Goal: Task Accomplishment & Management: Complete application form

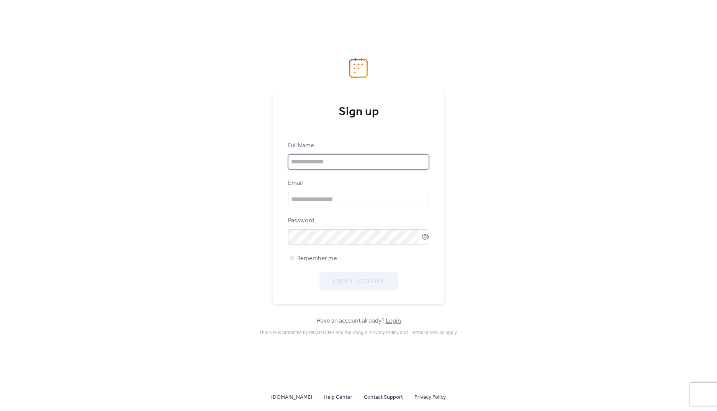
click at [309, 163] on input "text" at bounding box center [358, 161] width 141 height 15
type input "**********"
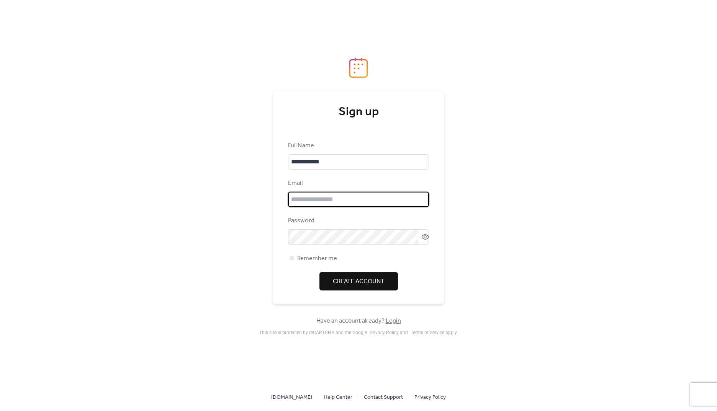
click at [309, 201] on input "email" at bounding box center [358, 199] width 141 height 15
type input "**********"
click at [421, 237] on icon at bounding box center [425, 237] width 8 height 8
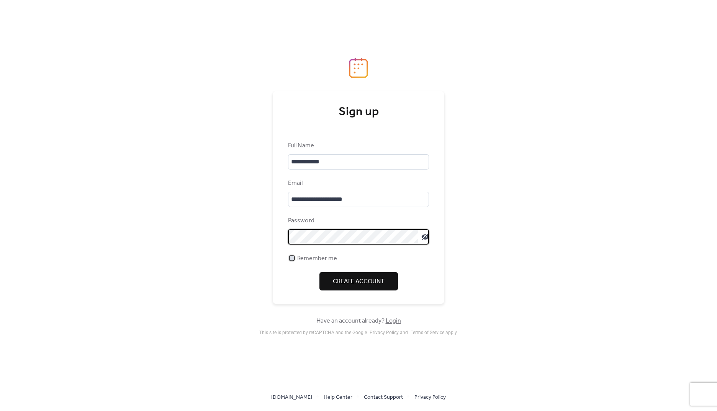
click at [323, 256] on span "Remember me" at bounding box center [317, 258] width 40 height 9
click at [352, 278] on span "Create Account" at bounding box center [359, 281] width 52 height 9
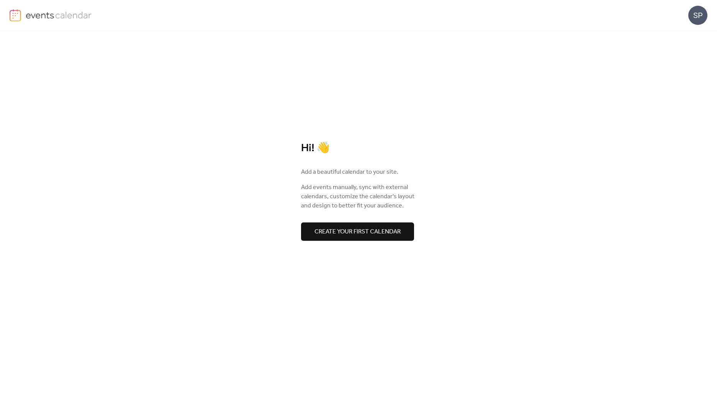
click at [360, 231] on span "Create your first calendar" at bounding box center [357, 231] width 86 height 9
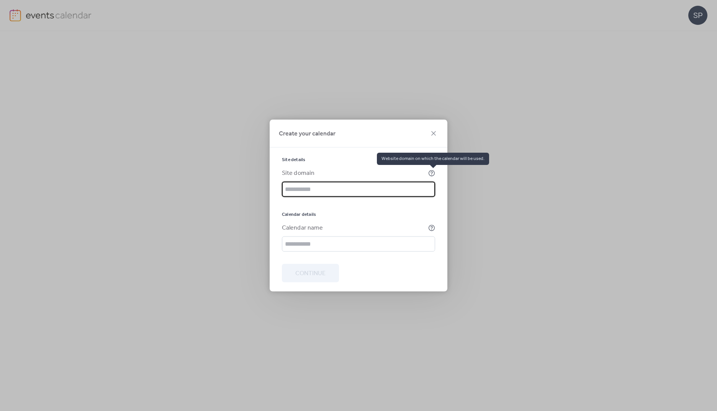
click at [430, 174] on icon at bounding box center [431, 173] width 7 height 7
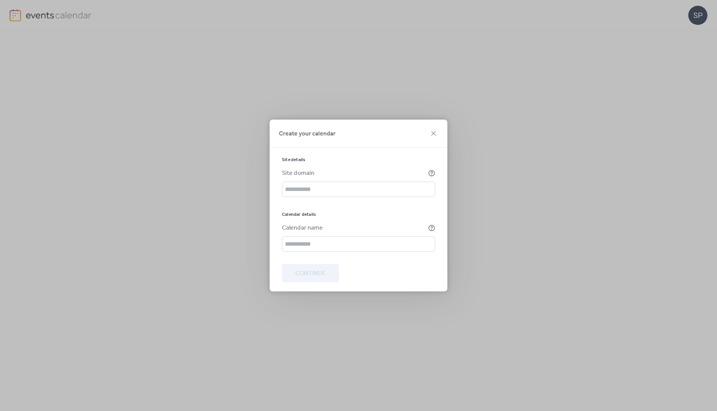
click at [338, 198] on div "Site details Site domain Calendar details Calendar name" at bounding box center [358, 204] width 153 height 95
click at [338, 189] on input "text" at bounding box center [358, 189] width 153 height 15
type input "**********"
click at [311, 245] on input "text" at bounding box center [358, 244] width 153 height 15
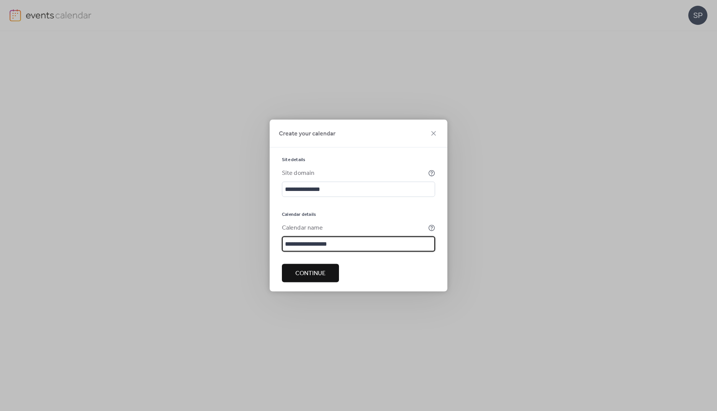
type input "**********"
click at [317, 271] on span "Continue" at bounding box center [310, 273] width 30 height 9
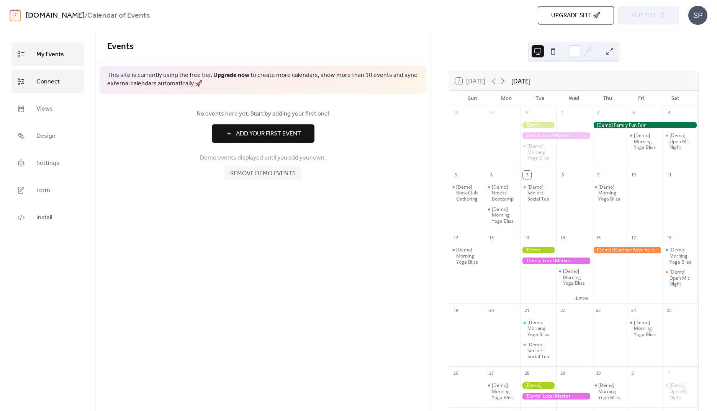
click at [54, 85] on span "Connect" at bounding box center [47, 82] width 23 height 12
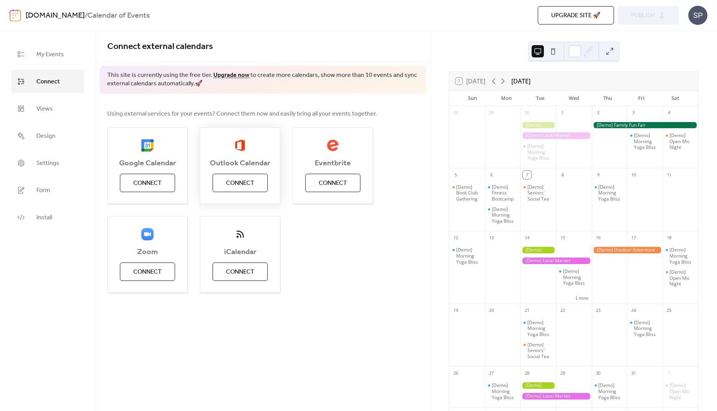
click at [235, 185] on span "Connect" at bounding box center [240, 183] width 28 height 9
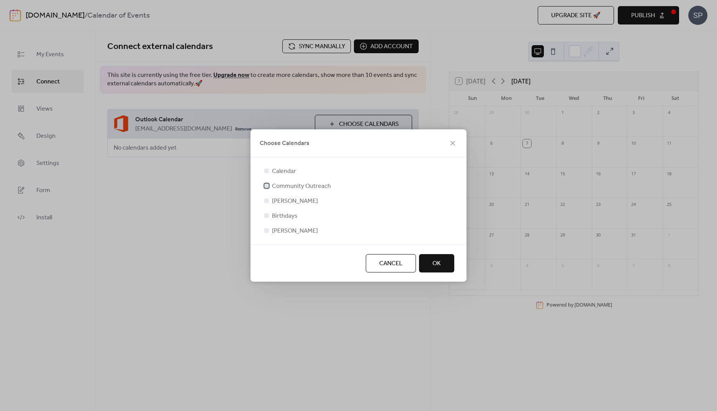
click at [296, 186] on span "Community Outreach" at bounding box center [301, 186] width 59 height 9
click at [434, 266] on span "OK" at bounding box center [436, 263] width 8 height 9
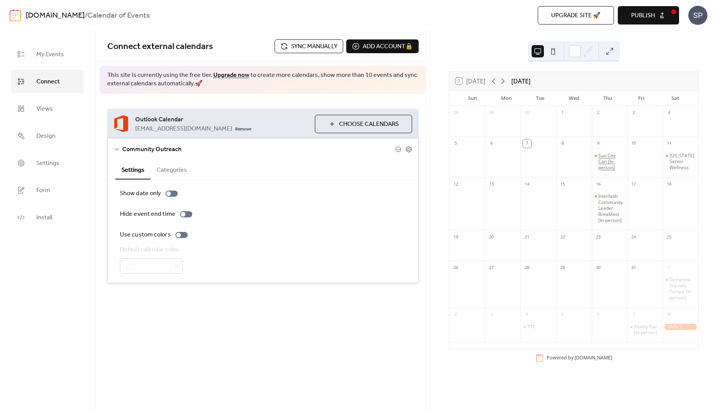
click at [606, 162] on div "Sun City Can [In-person]" at bounding box center [611, 162] width 26 height 18
click at [461, 236] on button "Close" at bounding box center [460, 241] width 24 height 10
click at [670, 330] on div at bounding box center [680, 327] width 36 height 7
click at [486, 326] on button "Close" at bounding box center [493, 321] width 24 height 10
click at [168, 173] on button "Categories" at bounding box center [171, 169] width 42 height 19
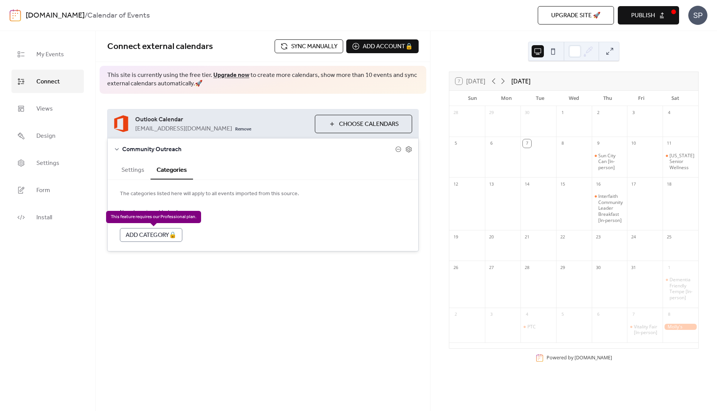
click at [162, 233] on div "Add Category 🔒" at bounding box center [151, 235] width 62 height 14
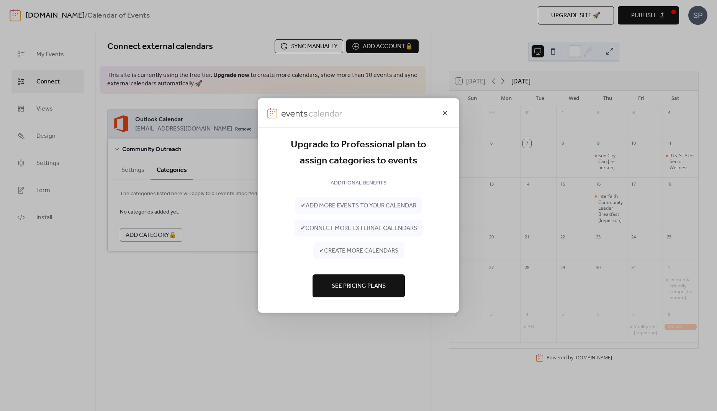
click at [446, 110] on icon at bounding box center [444, 112] width 9 height 9
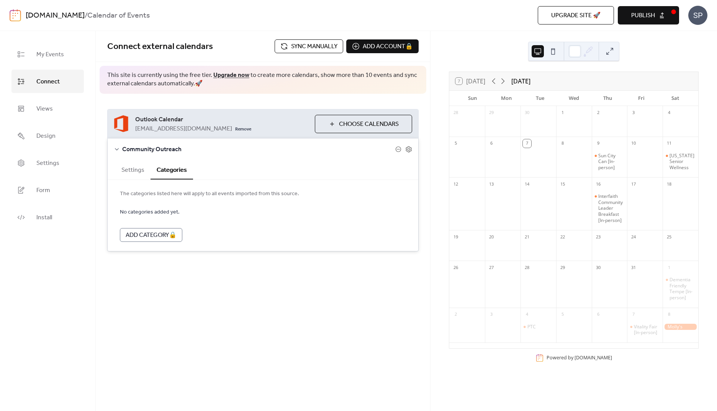
click at [127, 171] on button "Settings" at bounding box center [132, 169] width 35 height 19
click at [172, 194] on div at bounding box center [171, 194] width 12 height 6
click at [172, 194] on div at bounding box center [174, 193] width 5 height 5
click at [178, 234] on div at bounding box center [178, 235] width 5 height 5
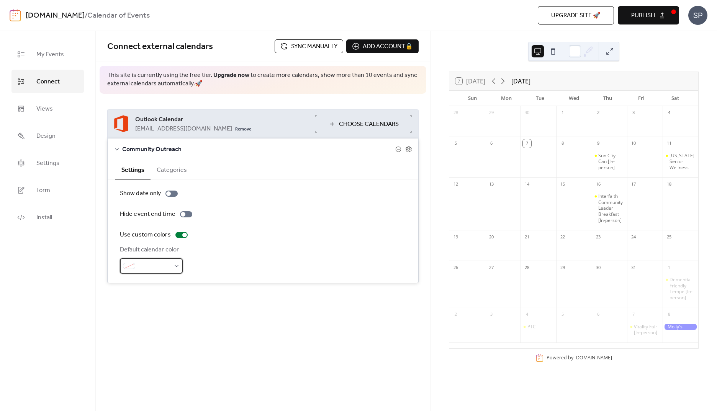
click at [174, 263] on div at bounding box center [151, 265] width 63 height 15
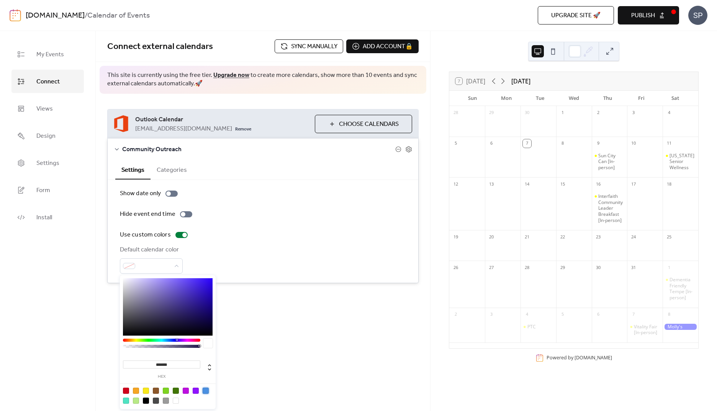
click at [206, 392] on div at bounding box center [206, 391] width 6 height 6
type input "*******"
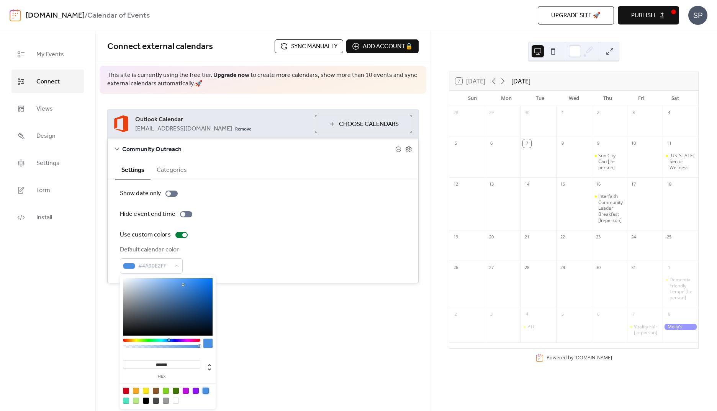
click at [225, 305] on div "Connect external calendars Sync manually Add account 🔒 🔒 This site is currently…" at bounding box center [263, 172] width 334 height 283
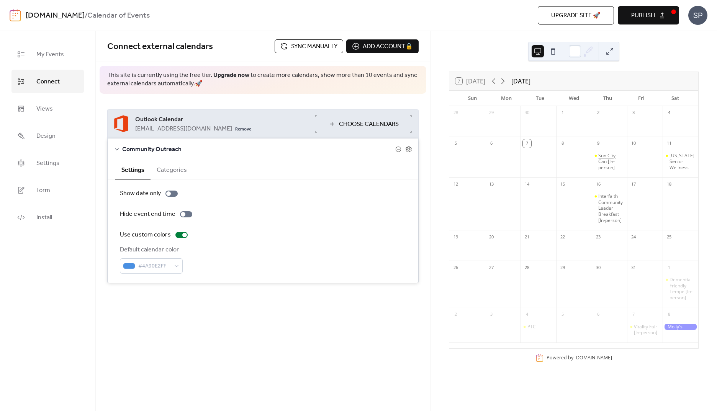
click at [599, 160] on div "Sun City Can [In-person]" at bounding box center [611, 162] width 26 height 18
click at [540, 129] on div at bounding box center [538, 126] width 36 height 16
click at [64, 105] on link "Views" at bounding box center [47, 108] width 72 height 23
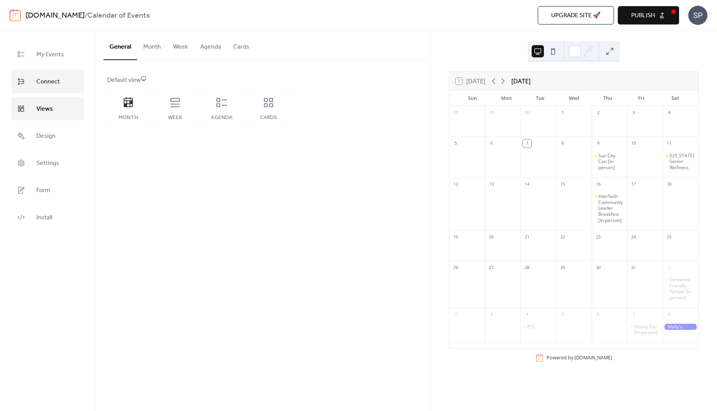
click at [60, 84] on link "Connect" at bounding box center [47, 81] width 72 height 23
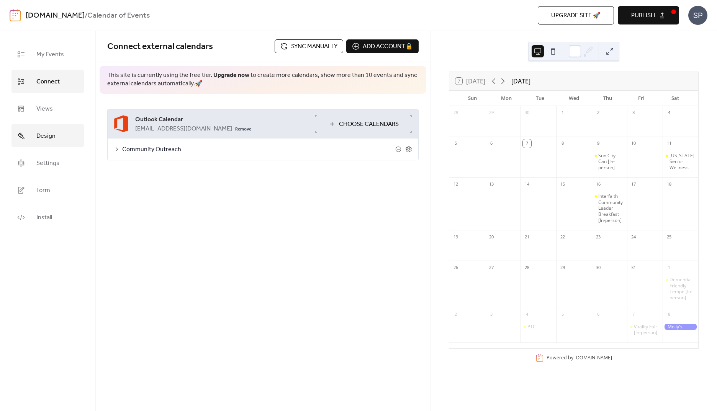
click at [54, 124] on link "Design" at bounding box center [47, 135] width 72 height 23
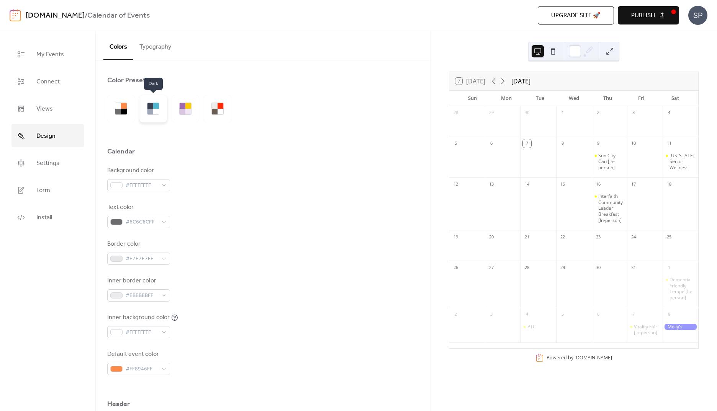
click at [154, 111] on div at bounding box center [156, 112] width 6 height 6
click at [289, 25] on div "[DOMAIN_NAME] / Calendar of Events Upgrade site 🚀 Preview Publish SP" at bounding box center [358, 15] width 697 height 31
click at [161, 40] on button "Typography" at bounding box center [155, 45] width 44 height 28
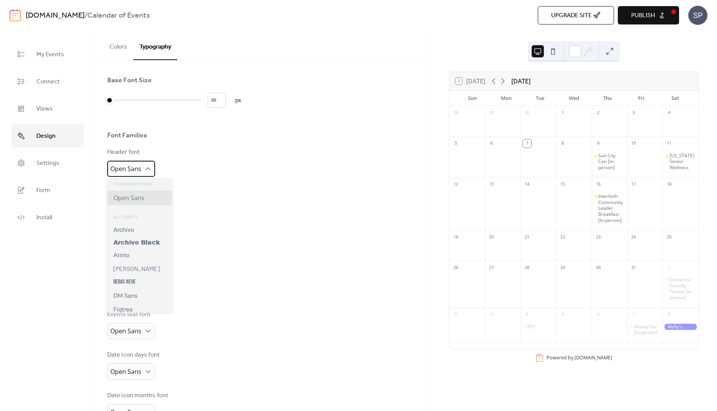
click at [135, 167] on span "Open Sans" at bounding box center [125, 169] width 31 height 8
click at [141, 251] on div "Arimo" at bounding box center [139, 255] width 65 height 13
